Goal: Use online tool/utility: Utilize a website feature to perform a specific function

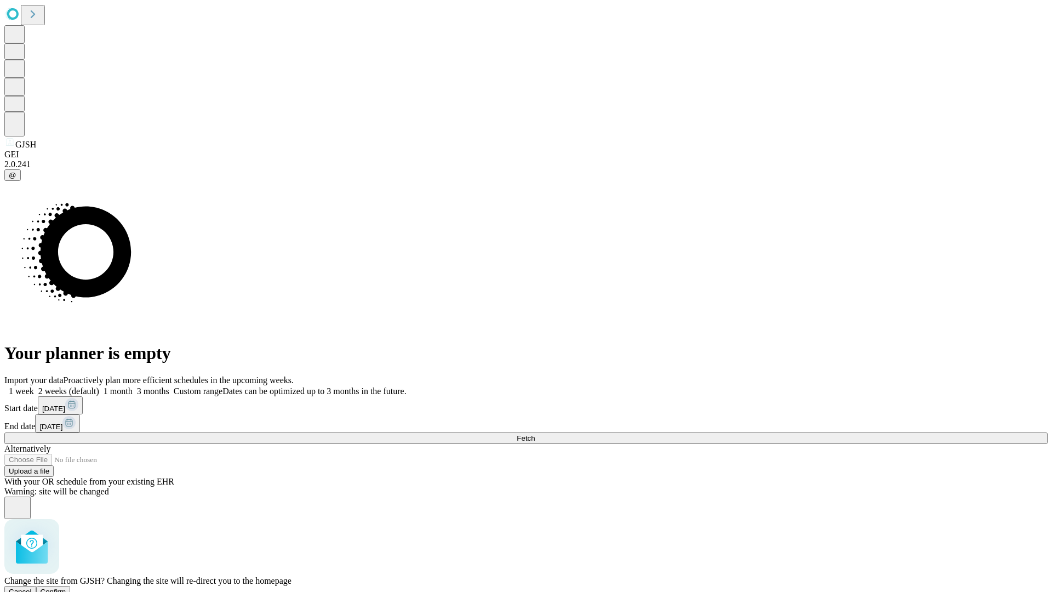
click at [66, 588] on span "Confirm" at bounding box center [54, 592] width 26 height 8
click at [99, 386] on label "2 weeks (default)" at bounding box center [66, 390] width 65 height 9
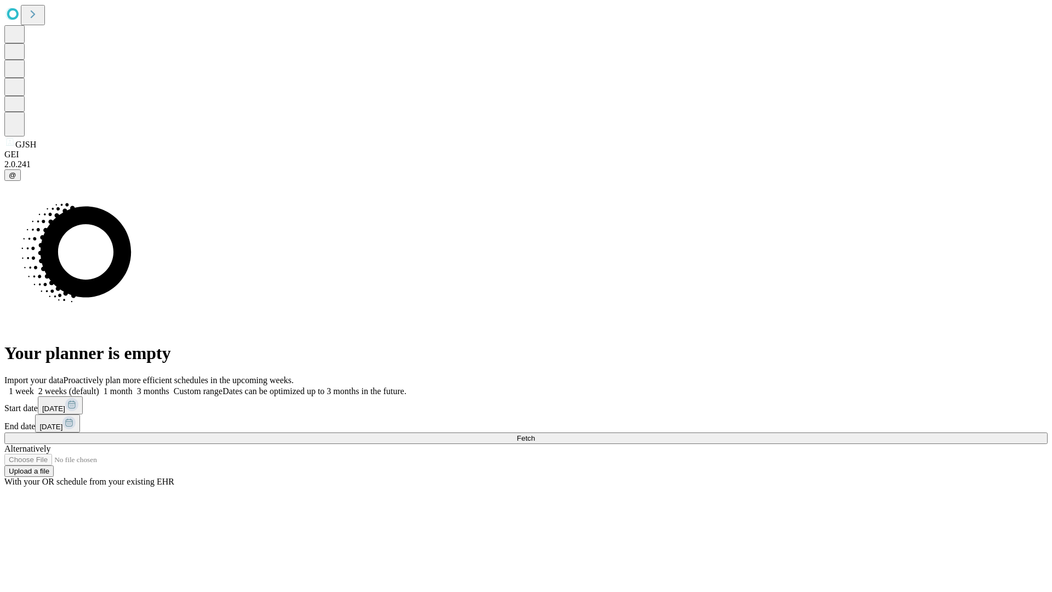
click at [535, 434] on span "Fetch" at bounding box center [526, 438] width 18 height 8
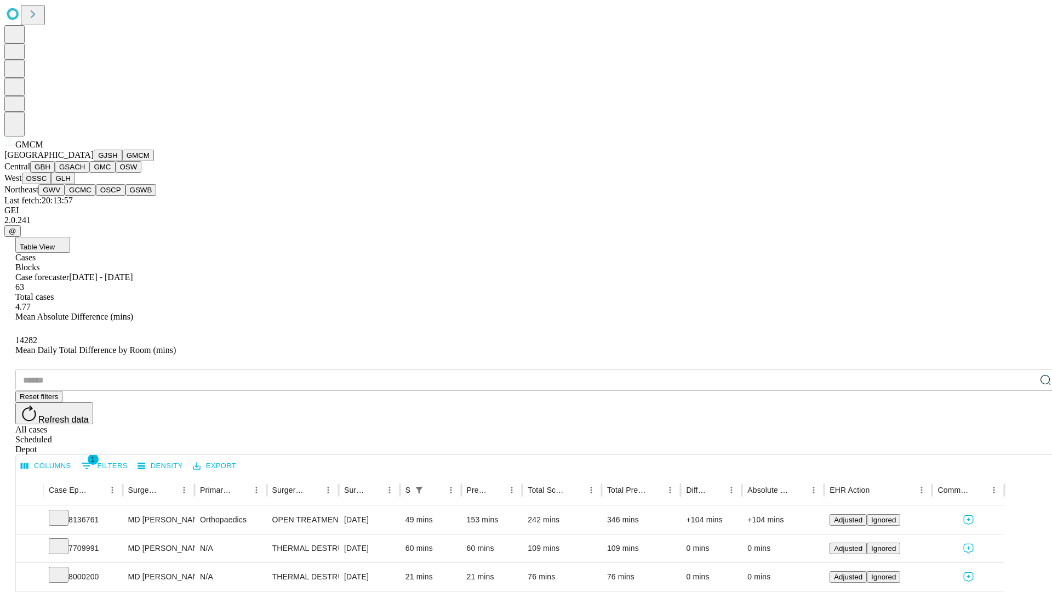
click at [55, 173] on button "GBH" at bounding box center [42, 167] width 25 height 12
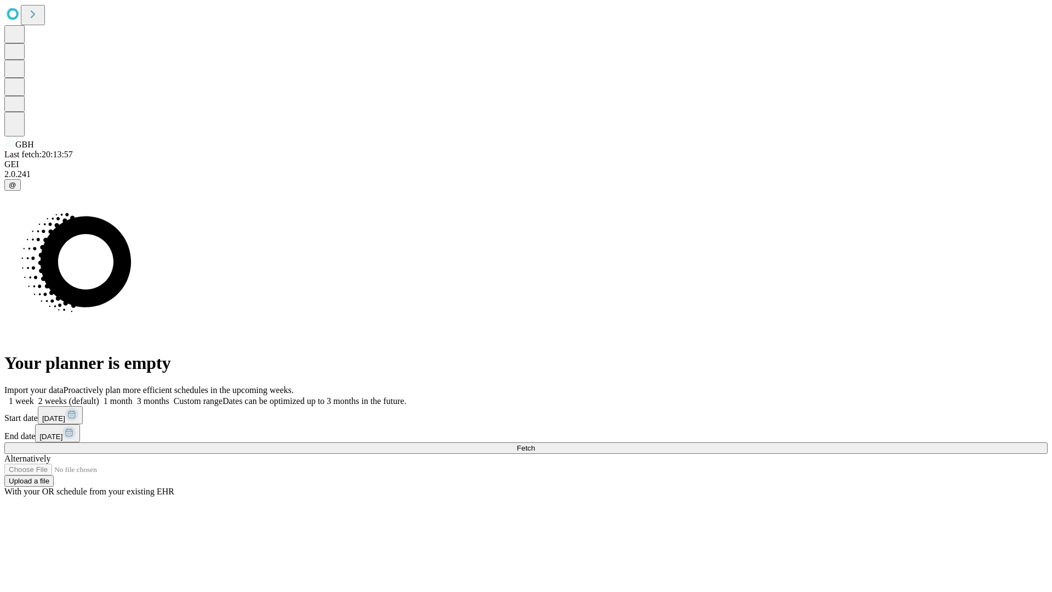
click at [99, 396] on label "2 weeks (default)" at bounding box center [66, 400] width 65 height 9
click at [535, 444] on span "Fetch" at bounding box center [526, 448] width 18 height 8
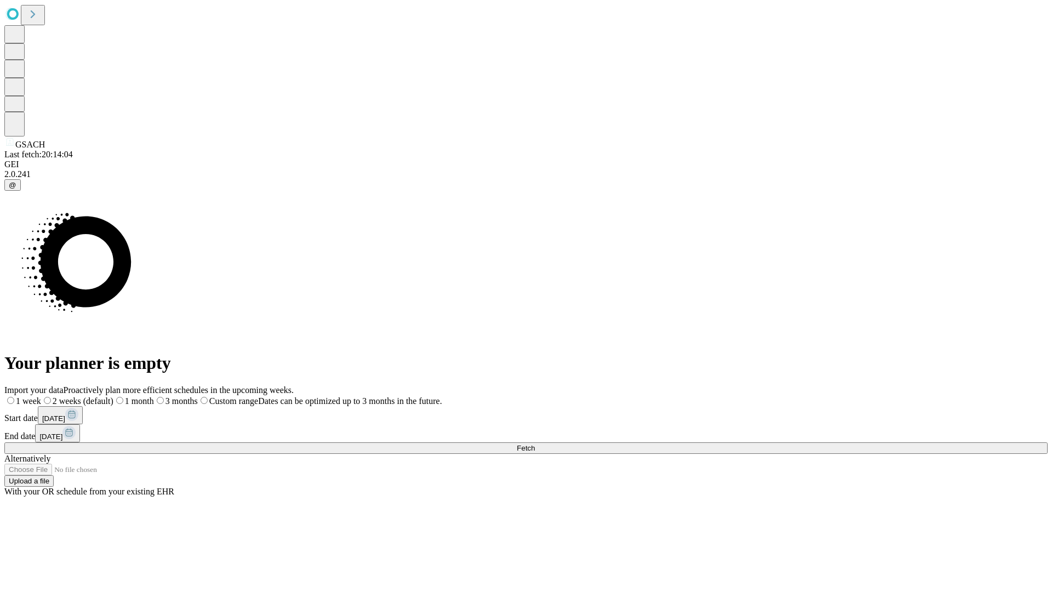
click at [113, 396] on label "2 weeks (default)" at bounding box center [77, 400] width 72 height 9
click at [535, 444] on span "Fetch" at bounding box center [526, 448] width 18 height 8
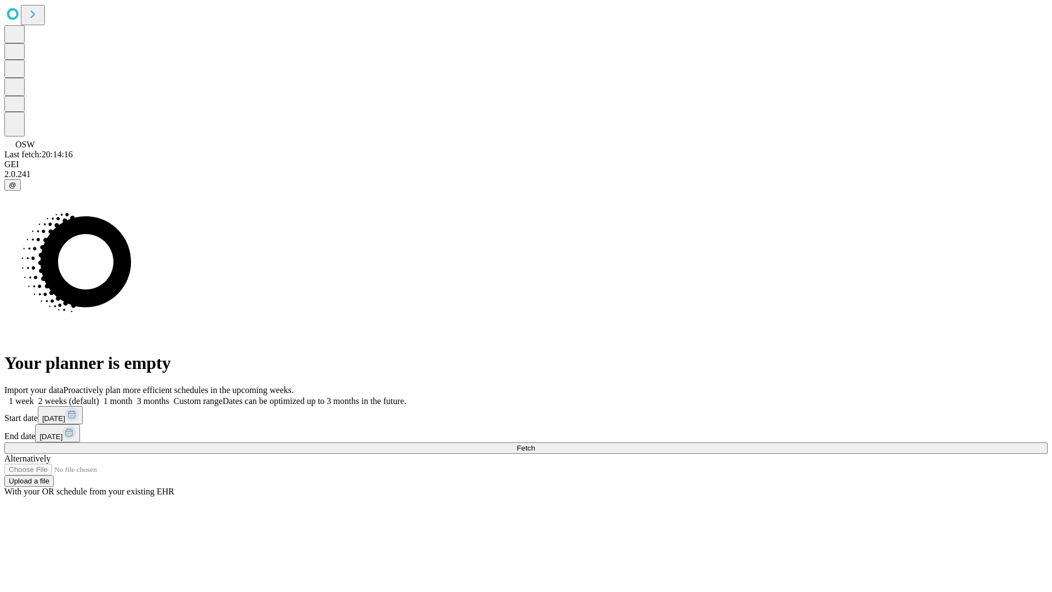
click at [99, 396] on label "2 weeks (default)" at bounding box center [66, 400] width 65 height 9
click at [535, 444] on span "Fetch" at bounding box center [526, 448] width 18 height 8
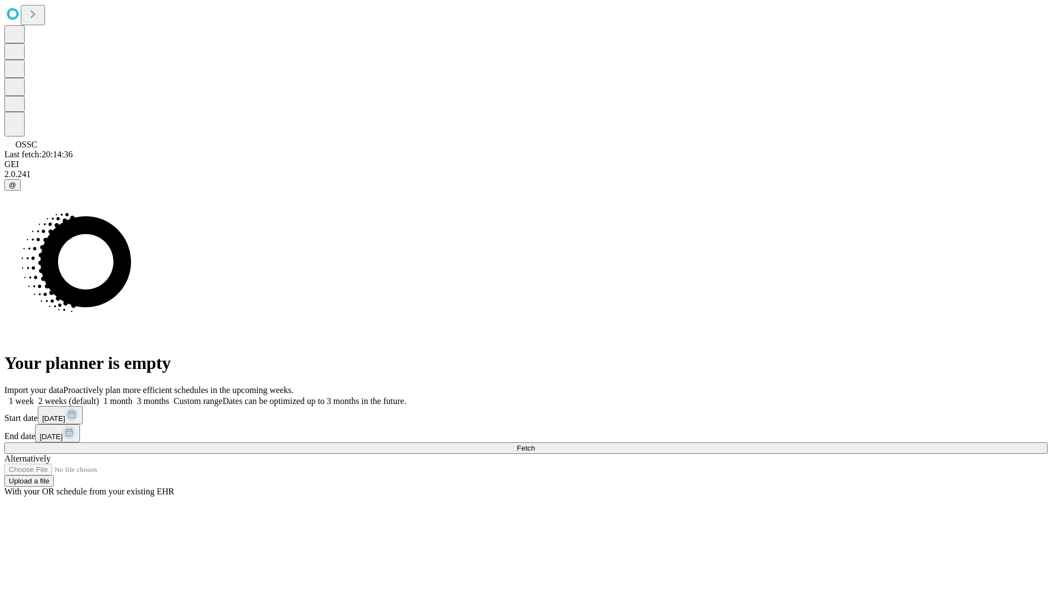
click at [99, 396] on label "2 weeks (default)" at bounding box center [66, 400] width 65 height 9
click at [535, 444] on span "Fetch" at bounding box center [526, 448] width 18 height 8
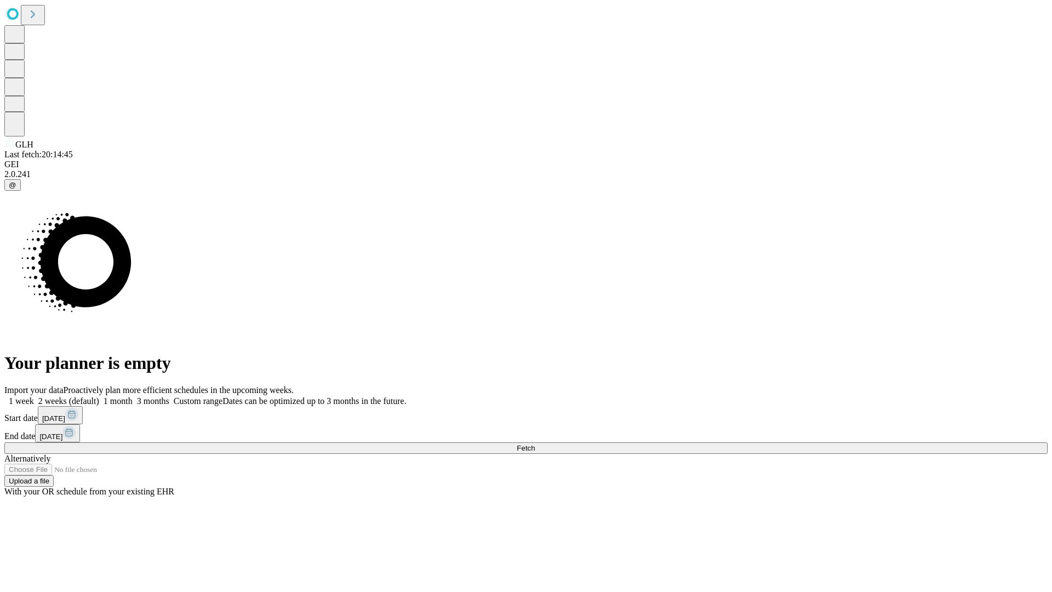
click at [99, 396] on label "2 weeks (default)" at bounding box center [66, 400] width 65 height 9
click at [535, 444] on span "Fetch" at bounding box center [526, 448] width 18 height 8
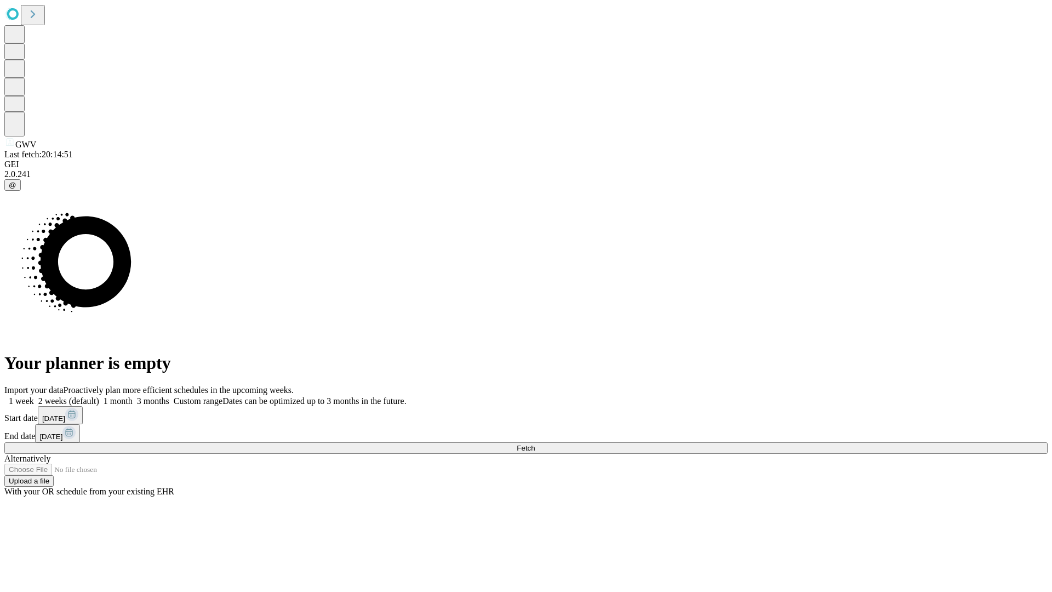
click at [99, 396] on label "2 weeks (default)" at bounding box center [66, 400] width 65 height 9
click at [535, 444] on span "Fetch" at bounding box center [526, 448] width 18 height 8
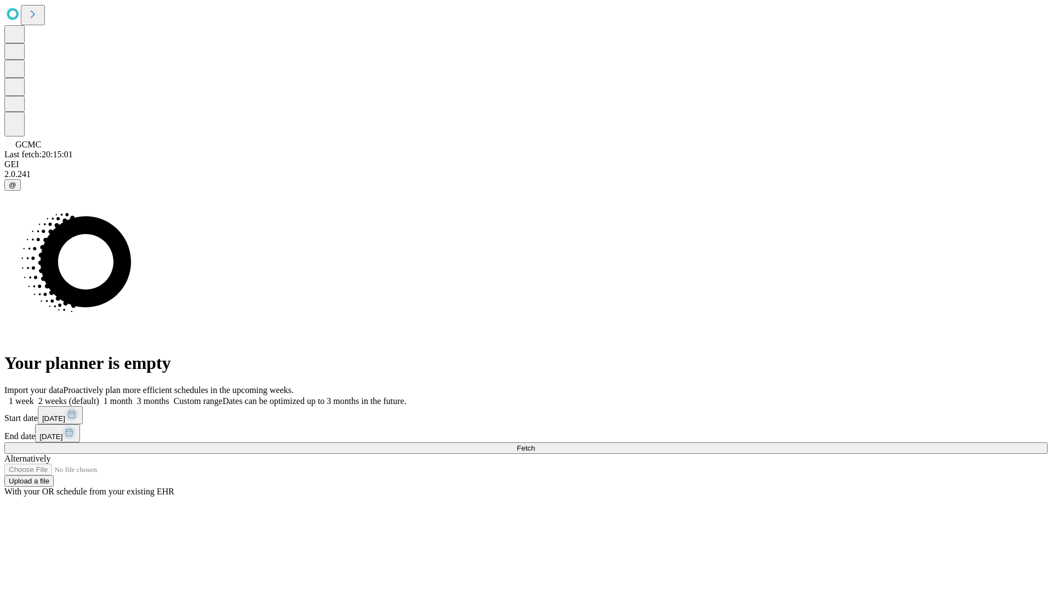
click at [99, 396] on label "2 weeks (default)" at bounding box center [66, 400] width 65 height 9
click at [535, 444] on span "Fetch" at bounding box center [526, 448] width 18 height 8
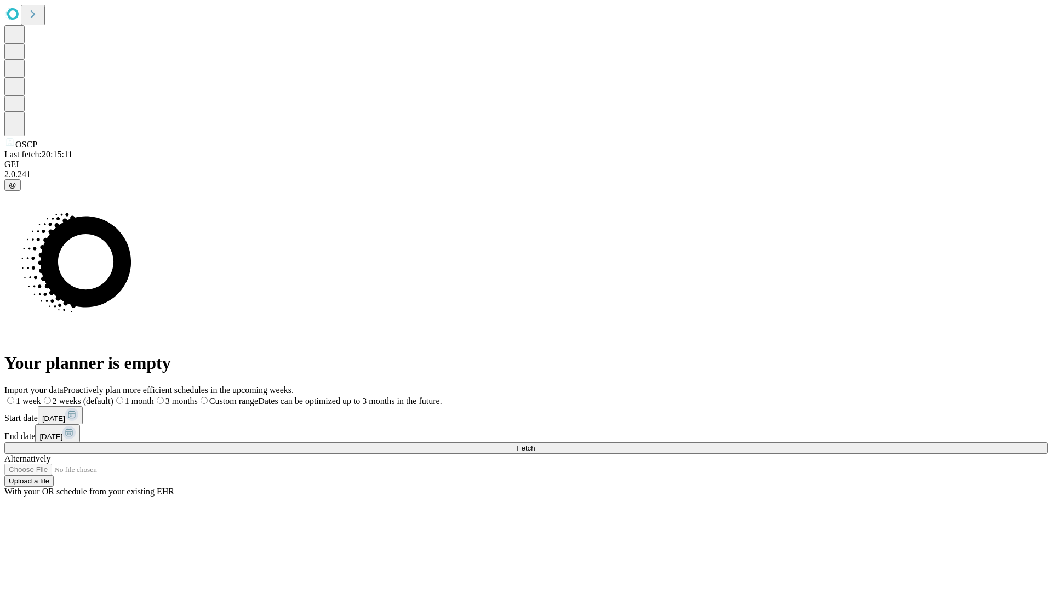
click at [113, 396] on label "2 weeks (default)" at bounding box center [77, 400] width 72 height 9
click at [535, 444] on span "Fetch" at bounding box center [526, 448] width 18 height 8
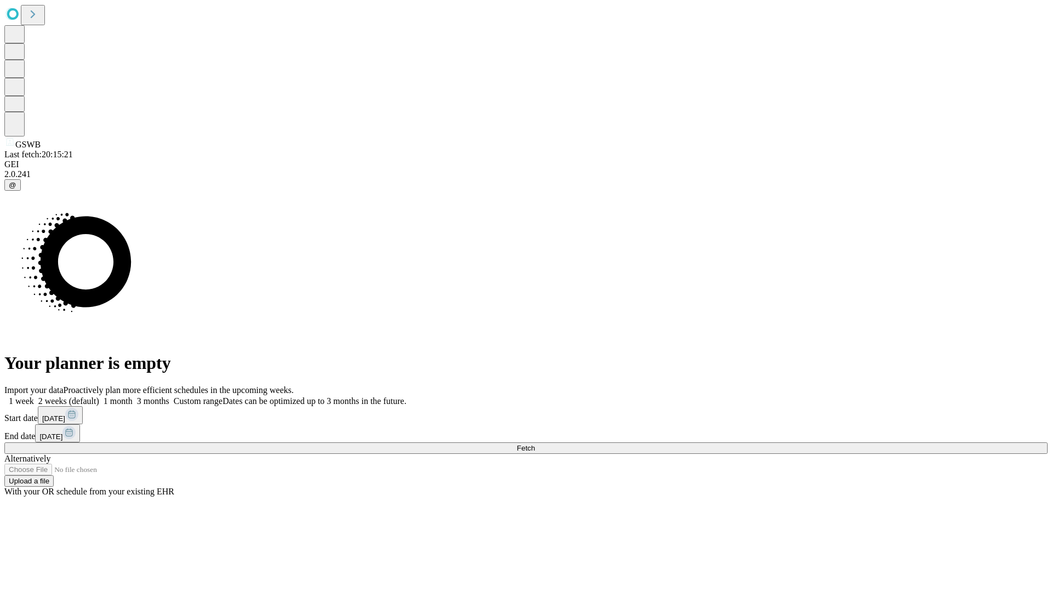
click at [99, 396] on label "2 weeks (default)" at bounding box center [66, 400] width 65 height 9
click at [535, 444] on span "Fetch" at bounding box center [526, 448] width 18 height 8
